Goal: Task Accomplishment & Management: Manage account settings

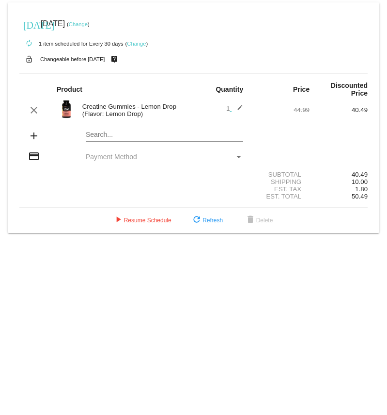
click at [127, 158] on span "Payment Method" at bounding box center [111, 157] width 51 height 8
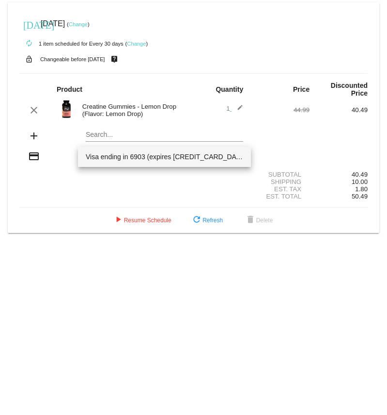
click at [114, 158] on span "Visa ending in 6903 (expires [CREDIT_CARD_DATA])" at bounding box center [165, 156] width 158 height 20
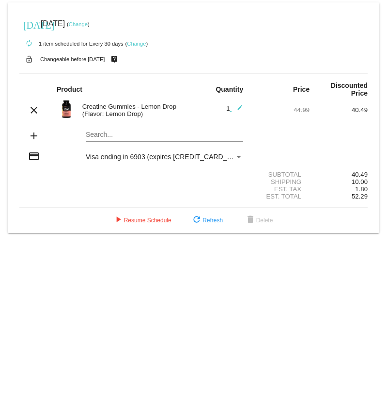
click at [238, 156] on div "Payment Method" at bounding box center [239, 157] width 5 height 2
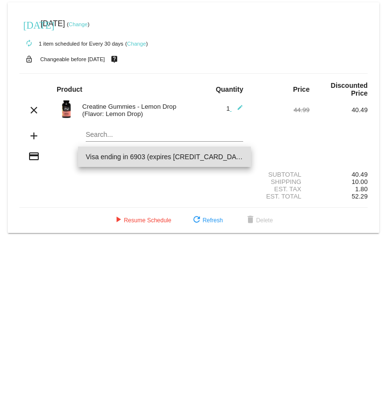
click at [175, 199] on div at bounding box center [193, 207] width 387 height 415
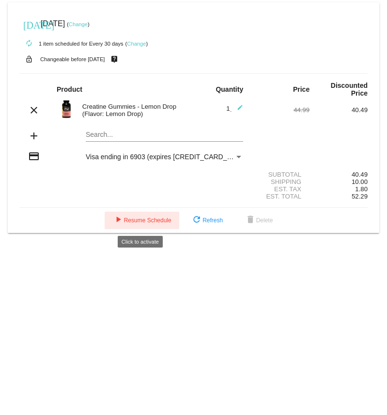
click at [160, 217] on span "play_arrow Resume Schedule" at bounding box center [141, 220] width 59 height 7
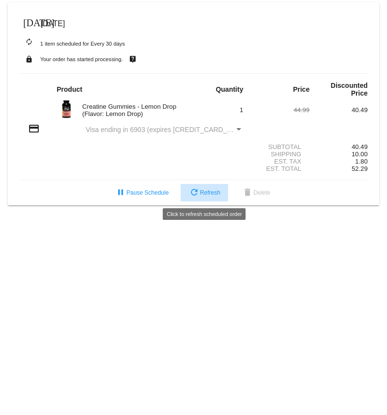
click at [191, 195] on mat-icon "refresh" at bounding box center [195, 193] width 12 height 12
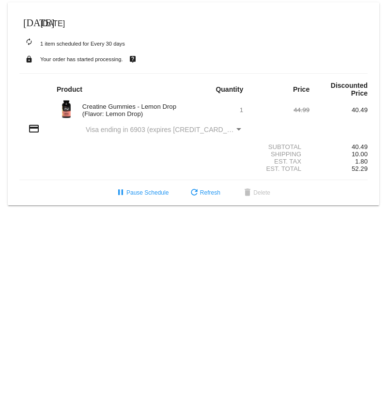
click at [31, 20] on mat-icon "[DATE]" at bounding box center [29, 22] width 12 height 12
click at [32, 18] on mat-icon "[DATE]" at bounding box center [29, 22] width 12 height 12
click at [151, 133] on div "credit_card Visa ending in 6903 (expires [CREDIT_CARD_DATA])" at bounding box center [193, 129] width 349 height 13
click at [233, 128] on div "Visa ending in 6903 (expires [CREDIT_CARD_DATA])" at bounding box center [160, 130] width 149 height 8
click at [239, 129] on div "Payment Method" at bounding box center [239, 129] width 5 height 2
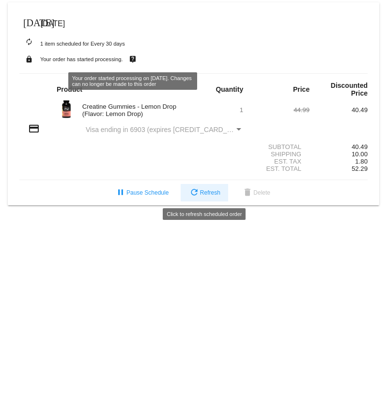
click at [215, 194] on span "refresh Refresh" at bounding box center [205, 192] width 32 height 7
